Goal: Book appointment/travel/reservation

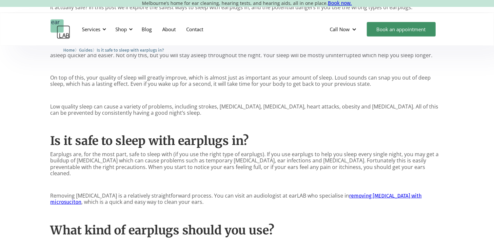
scroll to position [394, 0]
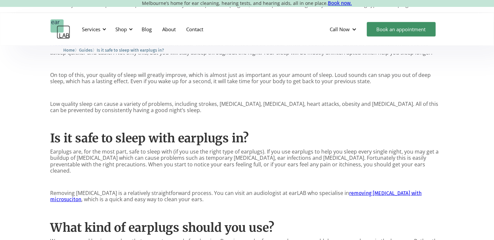
click at [360, 190] on link "removing [MEDICAL_DATA] with microsuciton" at bounding box center [237, 196] width 372 height 12
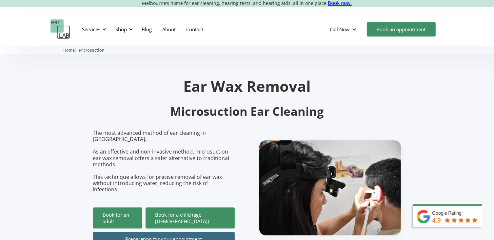
scroll to position [33, 0]
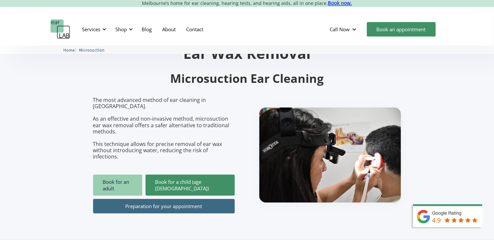
click at [115, 174] on link "Book for an adult" at bounding box center [117, 184] width 49 height 21
